Goal: Find specific page/section: Find specific page/section

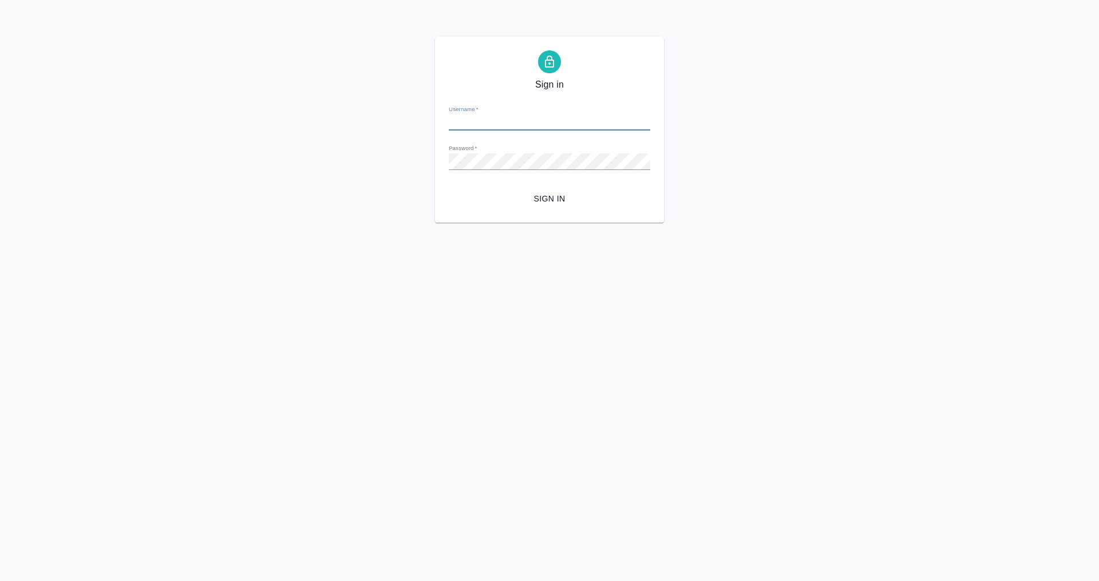
type input "[PERSON_NAME][EMAIL_ADDRESS][DOMAIN_NAME]"
click at [540, 205] on span "Sign in" at bounding box center [549, 199] width 183 height 14
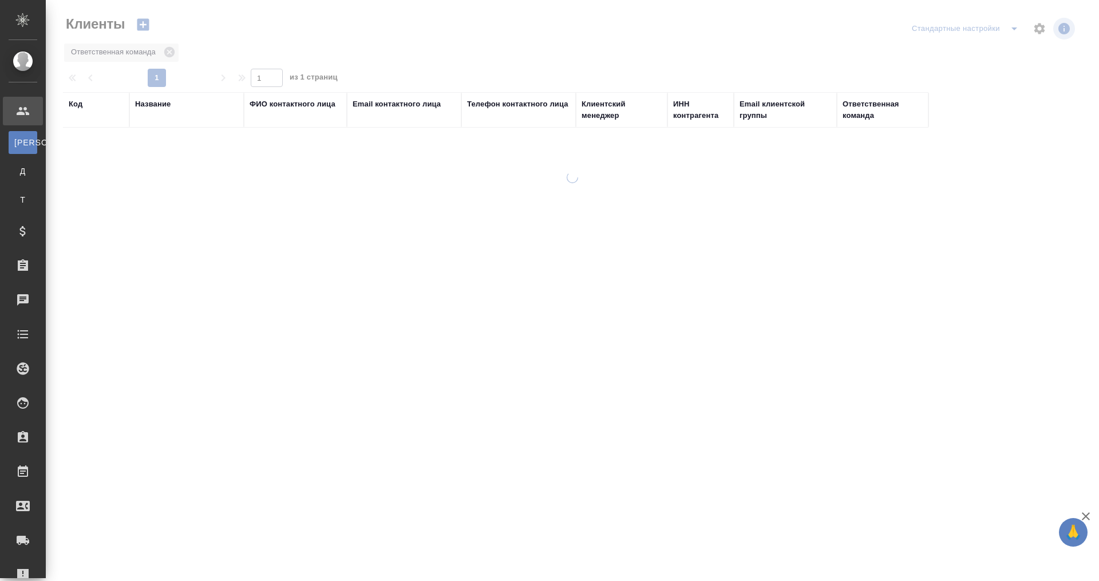
select select "RU"
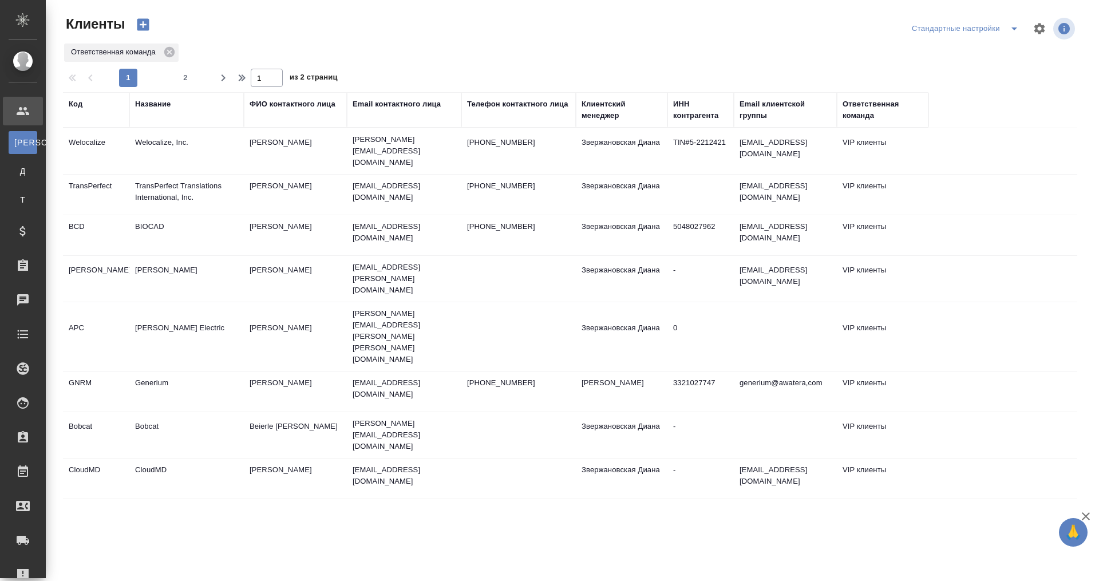
click at [1099, 74] on div "Клиенты Стандартные настройки Ответственная команда 1 2 1 из 2 страниц Код Назв…" at bounding box center [573, 255] width 1054 height 511
click at [37, 165] on link "Д Договоры" at bounding box center [23, 171] width 29 height 23
